Goal: Navigation & Orientation: Find specific page/section

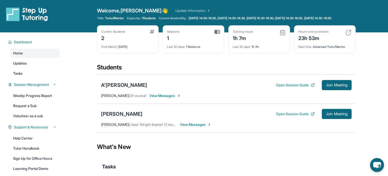
click at [234, 80] on div "A'rayah Brunson Open Session Guide Join Meeting Sarah Orndorff : Of course! Vie…" at bounding box center [226, 89] width 259 height 29
click at [335, 37] on div "Hours until promotion 23h 53m" at bounding box center [325, 36] width 53 height 12
click at [119, 115] on div "Yuetong Wu" at bounding box center [121, 113] width 41 height 7
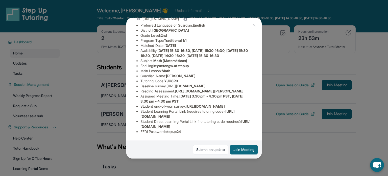
scroll to position [87, 0]
click at [205, 158] on div "Yuetong Wu Guardian: Yee Lee Student Information https://student-portal.stepupt…" at bounding box center [194, 88] width 136 height 141
click at [258, 28] on button at bounding box center [254, 25] width 10 height 10
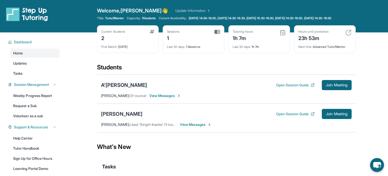
click at [119, 87] on div "A'rayah Brunson" at bounding box center [124, 84] width 46 height 7
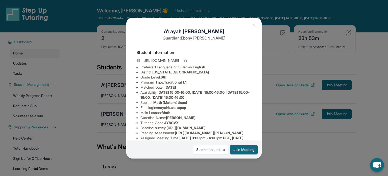
click at [101, 94] on div "A'rayah Brunson Guardian: Ebony Taylor Student Information https://student-port…" at bounding box center [194, 88] width 388 height 176
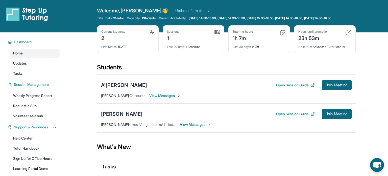
click at [113, 117] on div "Yuetong Wu" at bounding box center [121, 113] width 41 height 7
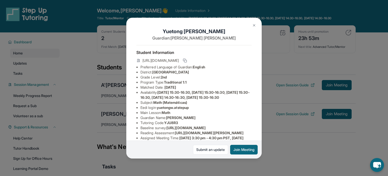
click at [278, 83] on div "Yuetong Wu Guardian: Yee Lee Student Information https://student-portal.stepupt…" at bounding box center [194, 88] width 388 height 176
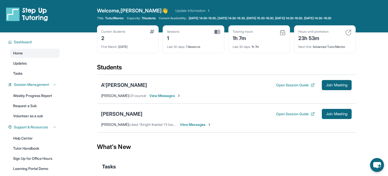
click at [192, 127] on span "View Messages" at bounding box center [196, 124] width 32 height 5
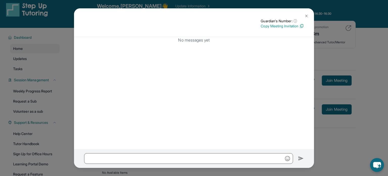
scroll to position [5, 0]
click at [309, 18] on button at bounding box center [307, 16] width 10 height 10
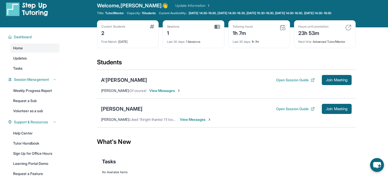
click at [191, 122] on span "View Messages" at bounding box center [196, 119] width 32 height 5
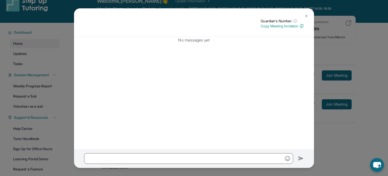
scroll to position [0, 0]
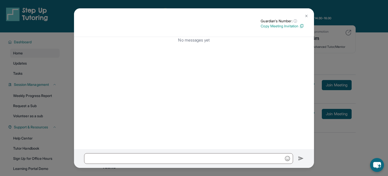
click at [309, 15] on button at bounding box center [307, 16] width 10 height 10
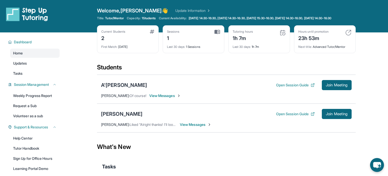
click at [63, 68] on div "Dashboard Home Updates Tasks Session Management Weekly Progress Report Request …" at bounding box center [32, 114] width 65 height 165
